Goal: Task Accomplishment & Management: Use online tool/utility

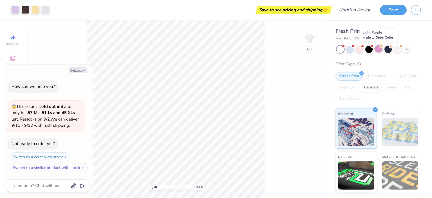
click at [380, 51] on div at bounding box center [378, 48] width 7 height 7
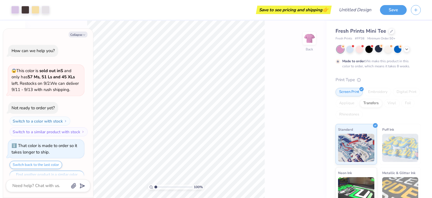
scroll to position [10, 0]
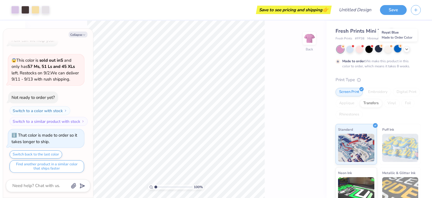
click at [397, 51] on div at bounding box center [397, 48] width 7 height 7
click at [399, 47] on div at bounding box center [397, 48] width 7 height 7
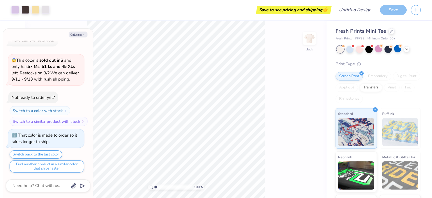
scroll to position [111, 0]
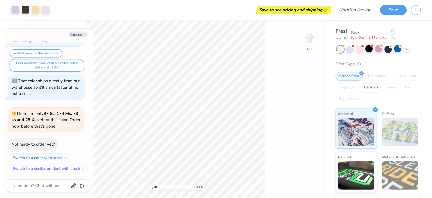
click at [370, 52] on div at bounding box center [369, 48] width 7 height 7
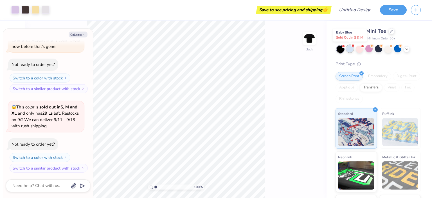
click at [349, 50] on div at bounding box center [350, 48] width 7 height 7
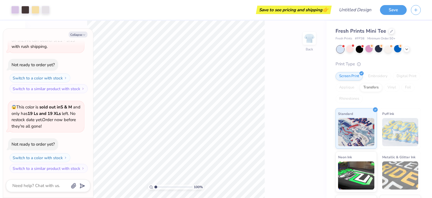
click at [79, 11] on div "Save to see pricing and shipping 👉" at bounding box center [192, 10] width 277 height 20
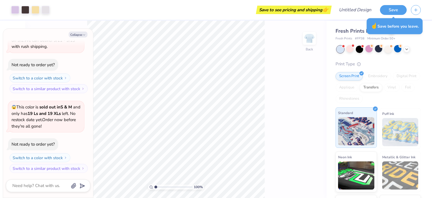
click at [365, 117] on div "Standard" at bounding box center [356, 127] width 41 height 41
click at [372, 113] on div "Standard" at bounding box center [356, 127] width 41 height 41
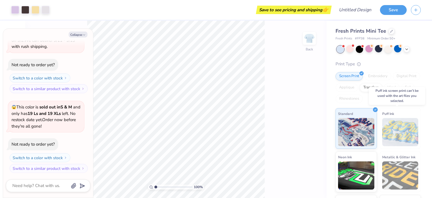
scroll to position [37, 0]
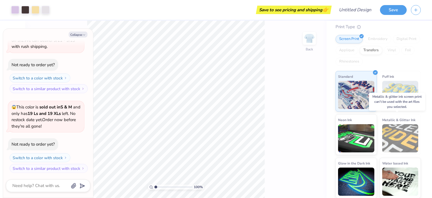
click at [399, 133] on img at bounding box center [401, 138] width 36 height 28
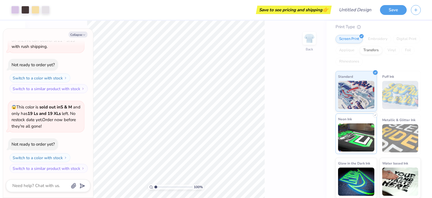
click at [349, 135] on img at bounding box center [356, 137] width 36 height 28
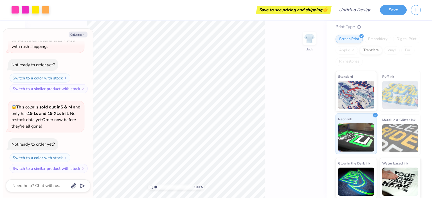
scroll to position [305, 0]
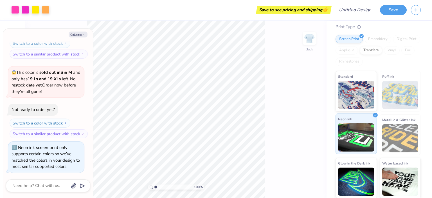
click at [349, 135] on img at bounding box center [356, 137] width 36 height 28
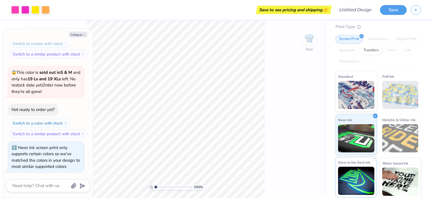
click at [346, 182] on img at bounding box center [356, 181] width 36 height 28
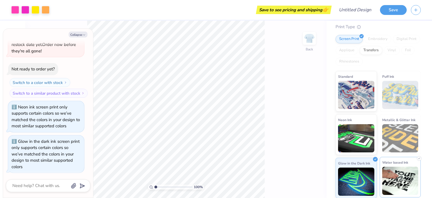
click at [395, 177] on img at bounding box center [401, 181] width 36 height 28
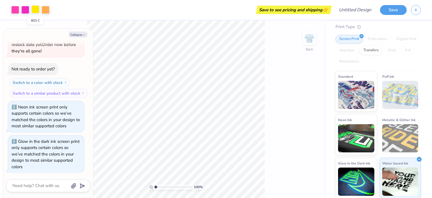
click at [33, 9] on div at bounding box center [36, 9] width 8 height 8
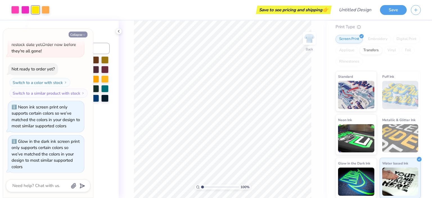
click at [84, 33] on icon "button" at bounding box center [83, 34] width 3 height 3
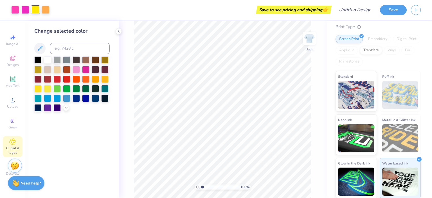
click at [17, 143] on div "Clipart & logos" at bounding box center [13, 146] width 20 height 21
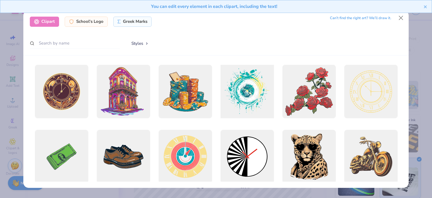
click at [244, 95] on div at bounding box center [247, 91] width 59 height 59
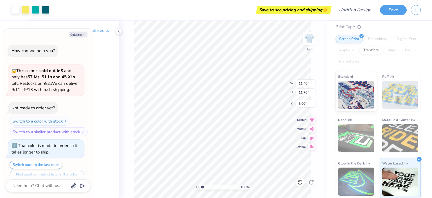
scroll to position [401, 0]
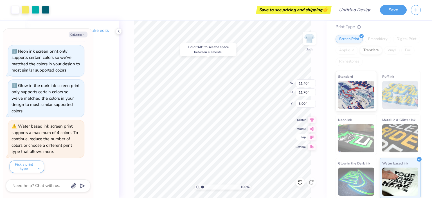
type textarea "x"
type input "1.07"
click at [312, 122] on icon at bounding box center [312, 119] width 8 height 7
type textarea "x"
type input "6.57"
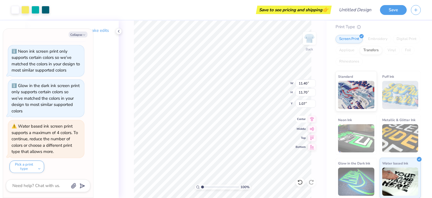
type input "6.74"
type input "6.02"
type textarea "x"
type input "6.97"
type input "8.00"
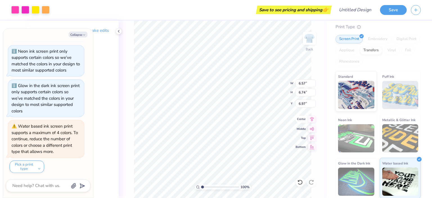
type input "4.37"
type input "3.00"
type textarea "x"
type input "2.18"
click at [84, 35] on polyline "button" at bounding box center [84, 35] width 2 height 1
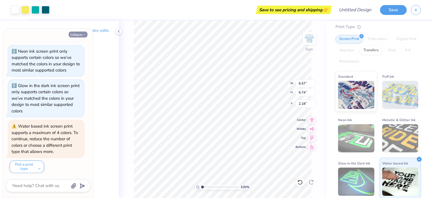
type textarea "x"
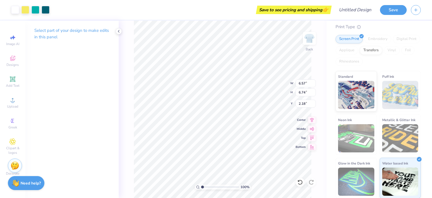
type input "3.27"
type input "1.26"
click at [311, 120] on icon at bounding box center [312, 119] width 4 height 5
click at [70, 103] on div "Select part of your design to make edits in this panel" at bounding box center [71, 109] width 93 height 177
click at [118, 32] on icon at bounding box center [119, 31] width 5 height 5
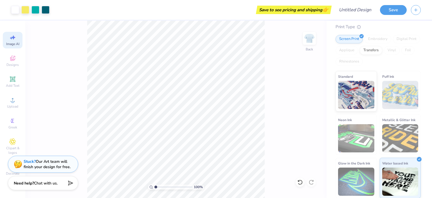
click at [15, 43] on span "Image AI" at bounding box center [12, 44] width 13 height 5
select select "4"
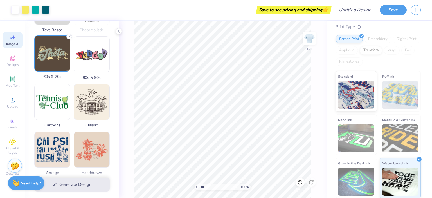
scroll to position [164, 0]
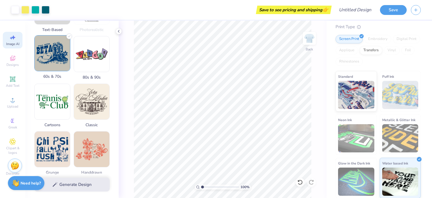
click at [51, 58] on img at bounding box center [52, 52] width 35 height 35
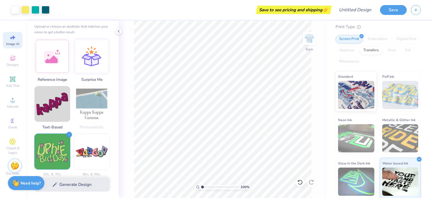
scroll to position [68, 0]
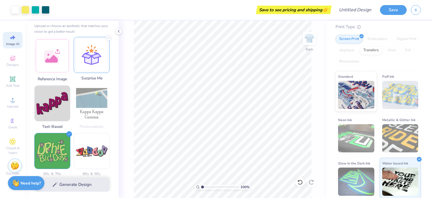
click at [108, 39] on icon at bounding box center [109, 38] width 6 height 6
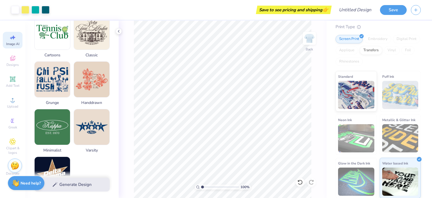
scroll to position [234, 0]
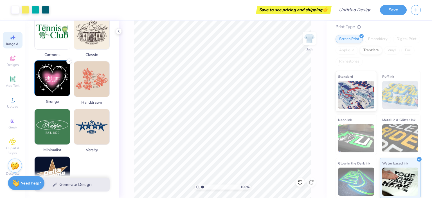
click at [52, 74] on img at bounding box center [52, 78] width 35 height 35
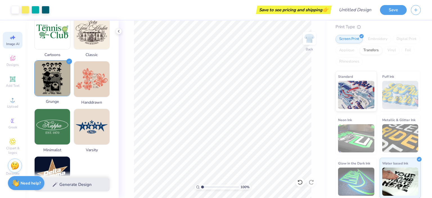
click at [52, 74] on img at bounding box center [52, 78] width 35 height 35
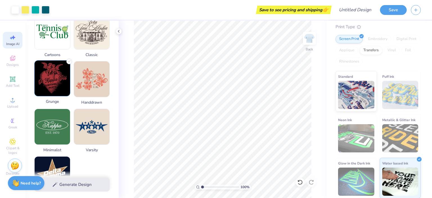
click at [52, 74] on img at bounding box center [52, 78] width 35 height 35
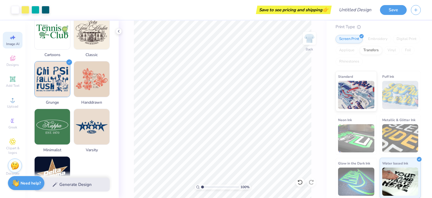
click at [83, 185] on div "Generate Design" at bounding box center [71, 184] width 93 height 27
click at [83, 183] on div "Generate Design" at bounding box center [71, 184] width 93 height 27
click at [79, 185] on div "Generate Design" at bounding box center [71, 184] width 93 height 27
click at [82, 183] on div "Generate Design" at bounding box center [71, 184] width 93 height 27
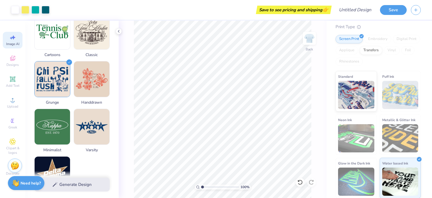
click at [82, 183] on div "Generate Design" at bounding box center [71, 184] width 93 height 27
click at [300, 182] on icon at bounding box center [301, 182] width 6 height 6
click at [312, 181] on icon at bounding box center [312, 182] width 6 height 6
click at [92, 187] on div "Generate Design" at bounding box center [71, 184] width 93 height 27
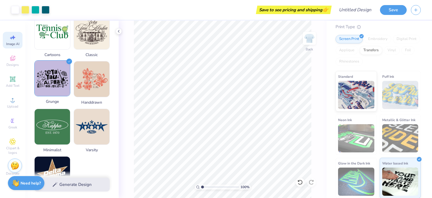
click at [58, 86] on img at bounding box center [52, 78] width 35 height 35
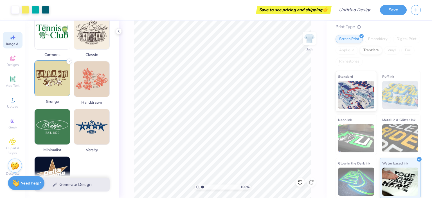
click at [58, 85] on img at bounding box center [52, 78] width 35 height 35
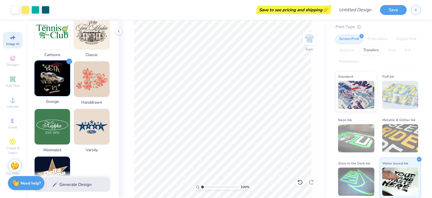
click at [58, 85] on img at bounding box center [52, 78] width 35 height 35
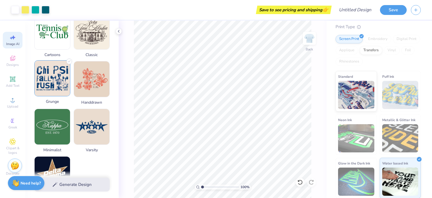
click at [58, 85] on img at bounding box center [52, 78] width 35 height 35
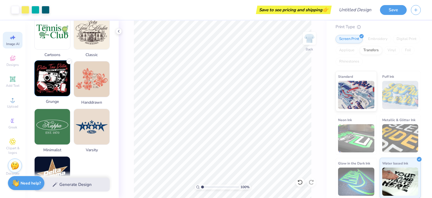
drag, startPoint x: 48, startPoint y: 69, endPoint x: 47, endPoint y: 75, distance: 6.9
click at [47, 75] on img at bounding box center [52, 78] width 35 height 35
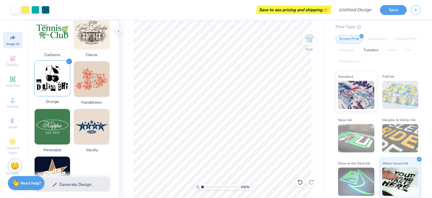
click at [47, 75] on img at bounding box center [52, 78] width 35 height 35
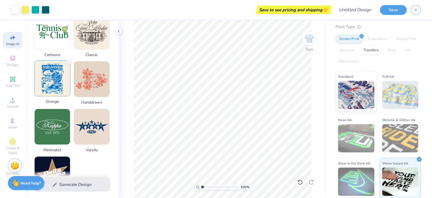
click at [47, 72] on img at bounding box center [52, 78] width 35 height 35
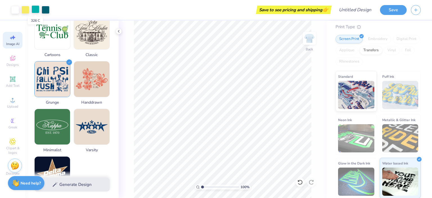
click at [34, 11] on div at bounding box center [36, 9] width 8 height 8
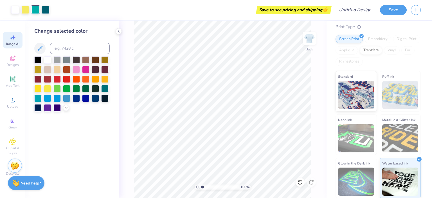
click at [13, 37] on icon at bounding box center [14, 37] width 4 height 4
select select "4"
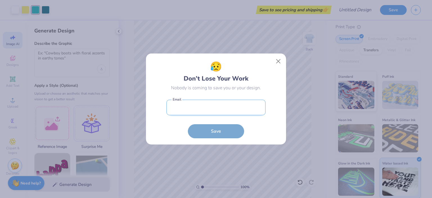
click at [223, 107] on input "email" at bounding box center [216, 107] width 99 height 15
type input "[EMAIL_ADDRESS][DOMAIN_NAME]"
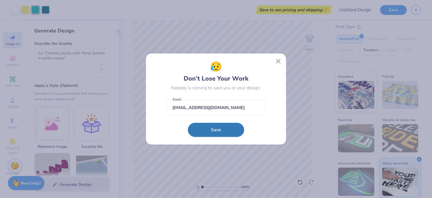
click at [221, 132] on button "Save" at bounding box center [216, 130] width 56 height 14
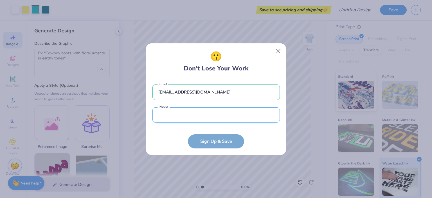
click at [215, 118] on input "tel" at bounding box center [217, 114] width 128 height 15
type input "[PHONE_NUMBER]"
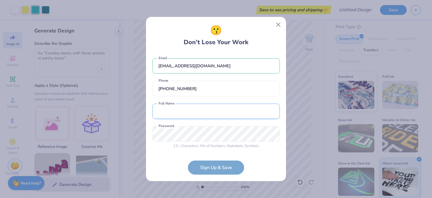
click at [185, 113] on input "text" at bounding box center [217, 111] width 128 height 15
type input "[PERSON_NAME]"
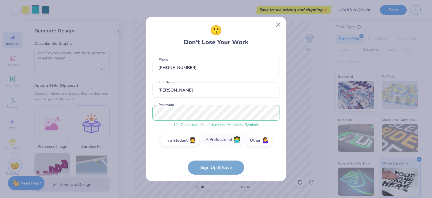
click at [230, 143] on label "A Professional 👩‍💻" at bounding box center [223, 139] width 42 height 11
click at [218, 161] on input "A Professional 👩‍💻" at bounding box center [216, 163] width 4 height 4
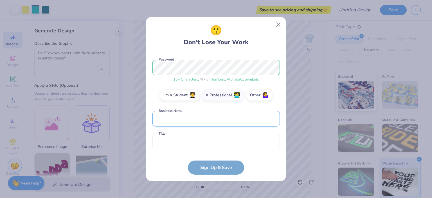
click at [209, 118] on input "text" at bounding box center [217, 118] width 128 height 15
click at [278, 28] on button "Close" at bounding box center [278, 24] width 11 height 11
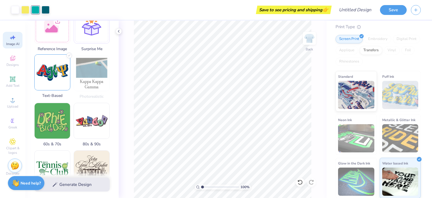
scroll to position [100, 0]
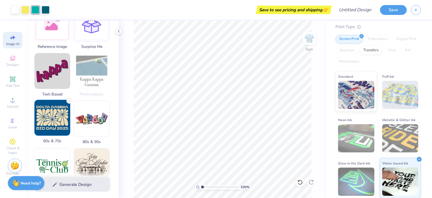
click at [52, 114] on img at bounding box center [52, 117] width 35 height 35
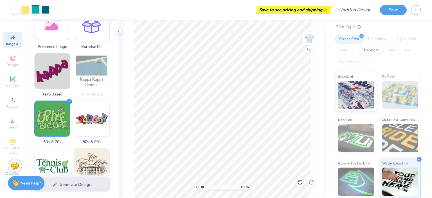
click at [95, 183] on div "Generate Design" at bounding box center [71, 184] width 93 height 27
click at [86, 184] on div "Generate Design" at bounding box center [71, 184] width 93 height 27
click at [86, 183] on div "Generate Design" at bounding box center [71, 184] width 93 height 27
click at [85, 184] on div "Generate Design" at bounding box center [71, 184] width 93 height 27
click at [12, 61] on icon at bounding box center [12, 58] width 7 height 7
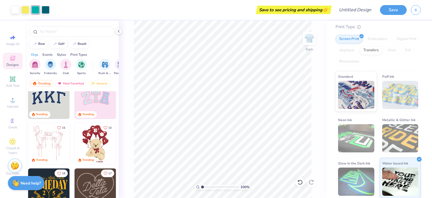
scroll to position [28, 0]
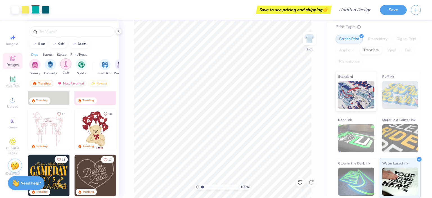
click at [84, 66] on img "filter for Sports" at bounding box center [81, 64] width 6 height 6
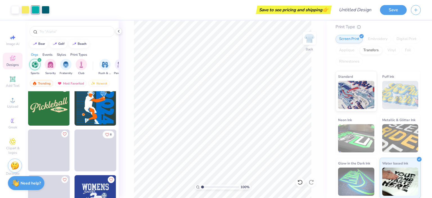
scroll to position [169, 0]
